Goal: Task Accomplishment & Management: Use online tool/utility

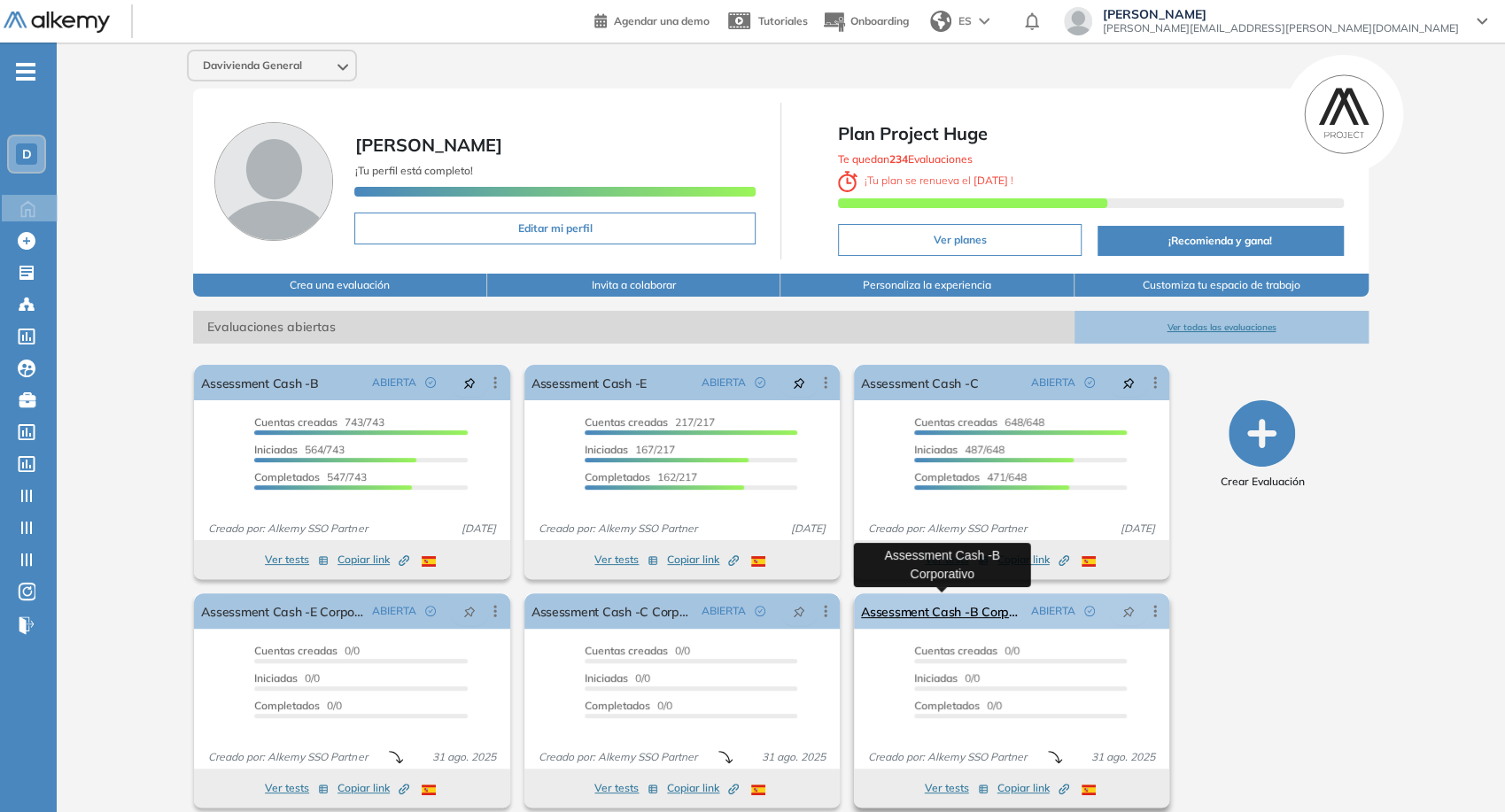
click at [954, 611] on link "Assessment Cash -B Corporativo" at bounding box center [942, 611] width 163 height 35
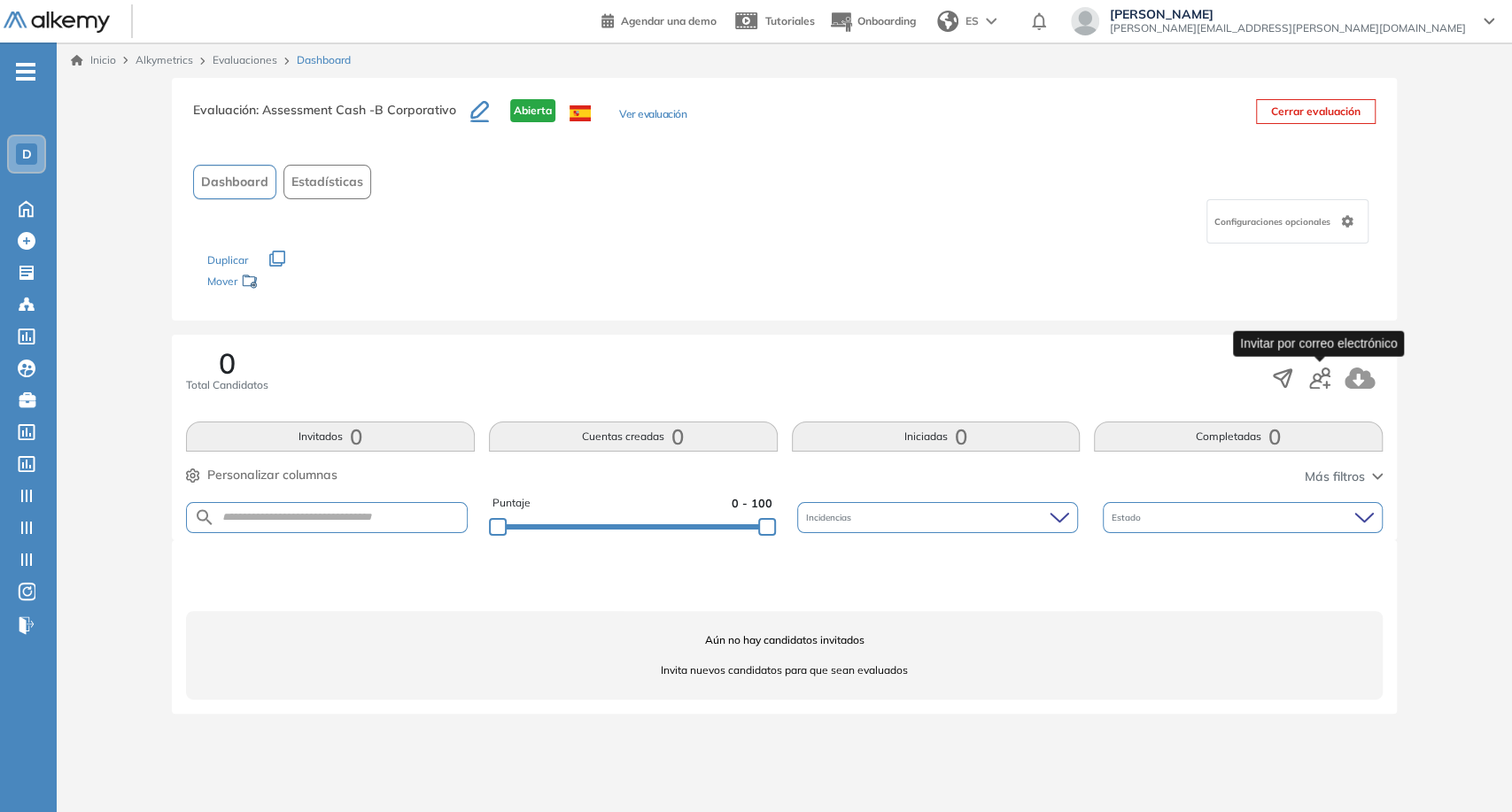
click at [1319, 384] on icon "button" at bounding box center [1320, 379] width 21 height 21
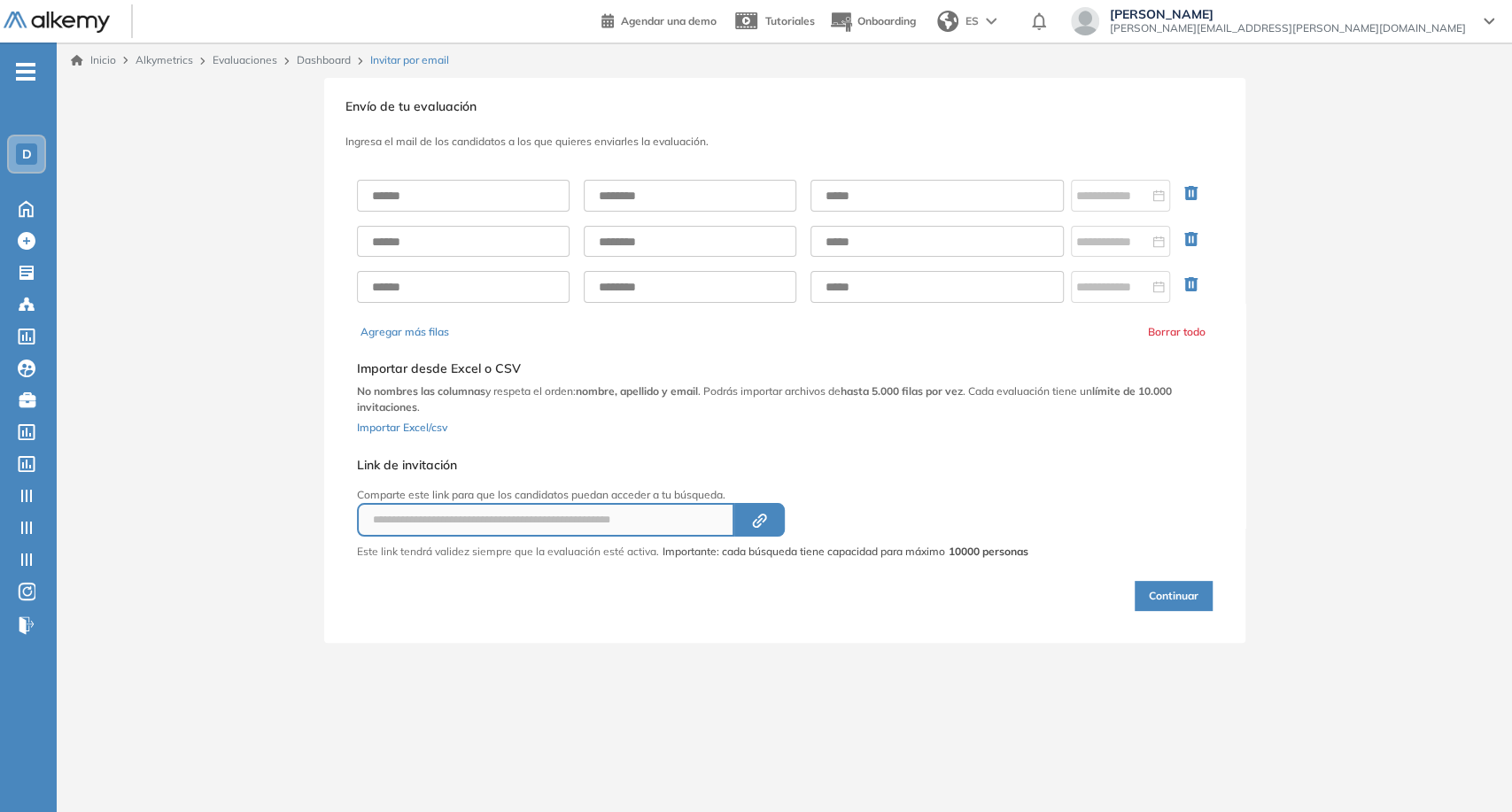
click at [932, 633] on div "**********" at bounding box center [785, 360] width 921 height 565
click at [764, 513] on icon "Created by potrace 1.16, written by [PERSON_NAME] [DATE]-[DATE]" at bounding box center [759, 520] width 20 height 15
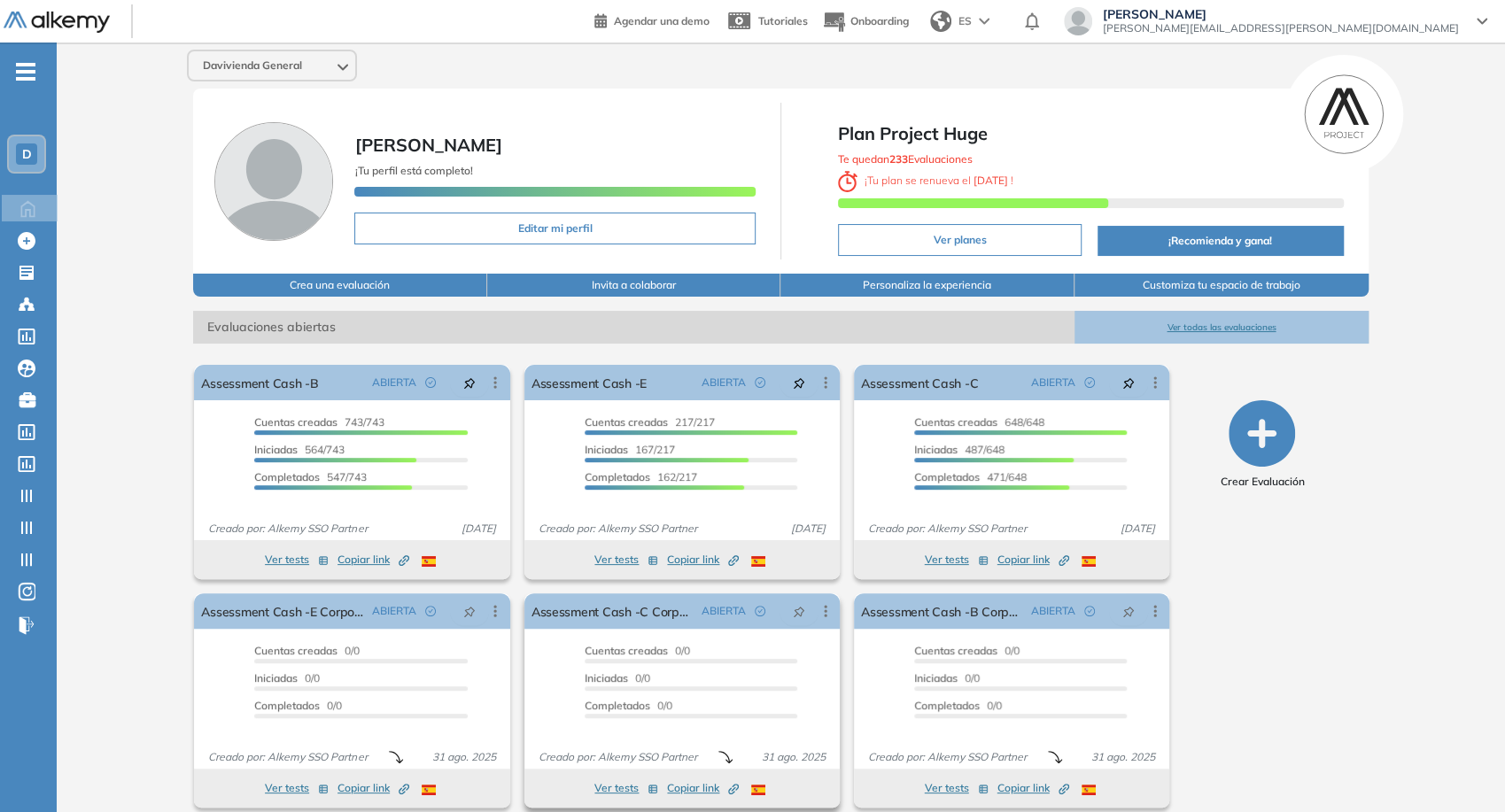
click at [730, 790] on icon "Created by potrace 1.16, written by [PERSON_NAME] [DATE]-[DATE]" at bounding box center [733, 789] width 11 height 11
click at [400, 792] on icon "button" at bounding box center [401, 792] width 7 height 7
